Goal: Find specific page/section: Find specific page/section

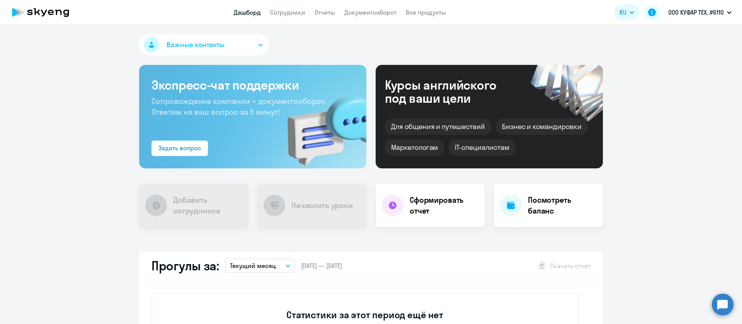
select select "30"
click at [283, 15] on link "Сотрудники" at bounding box center [287, 13] width 35 height 8
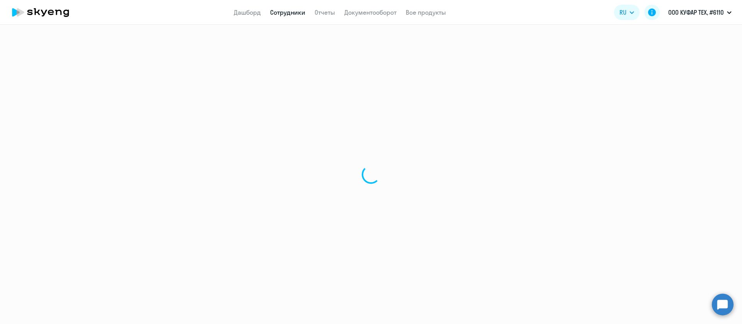
select select "30"
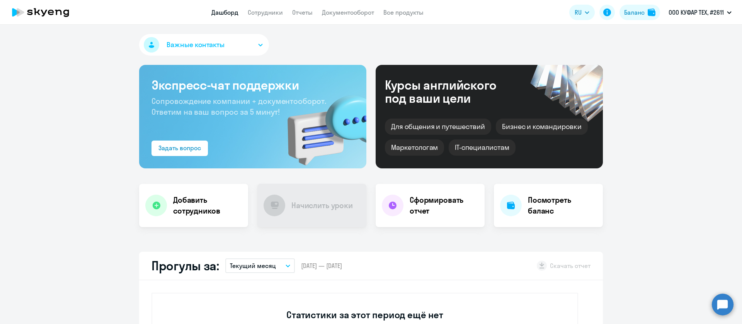
select select "30"
click at [266, 17] on app-menu-item-link "Сотрудники" at bounding box center [265, 13] width 35 height 10
click at [267, 12] on link "Сотрудники" at bounding box center [265, 13] width 35 height 8
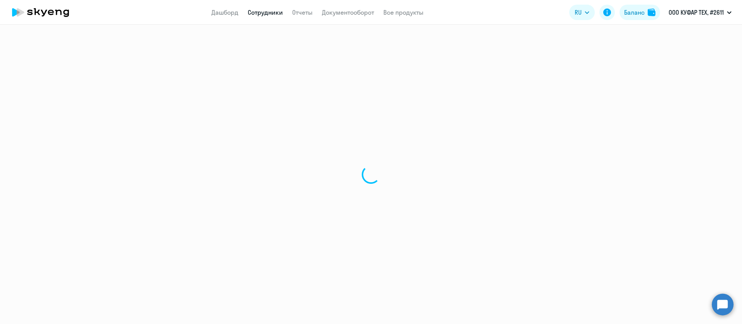
select select "30"
